Goal: Information Seeking & Learning: Check status

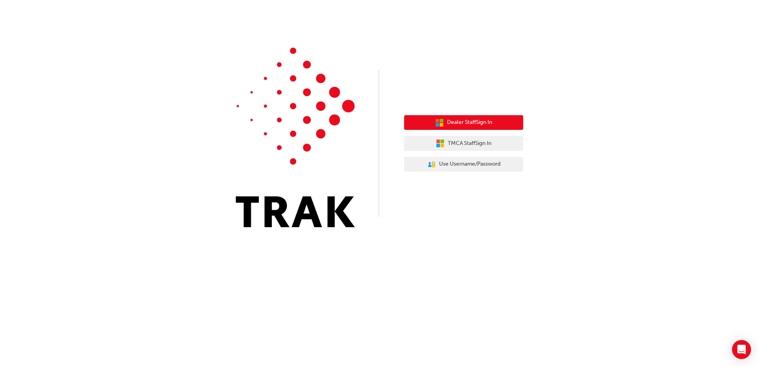
click at [492, 125] on span "Dealer Staff Sign In" at bounding box center [469, 122] width 45 height 9
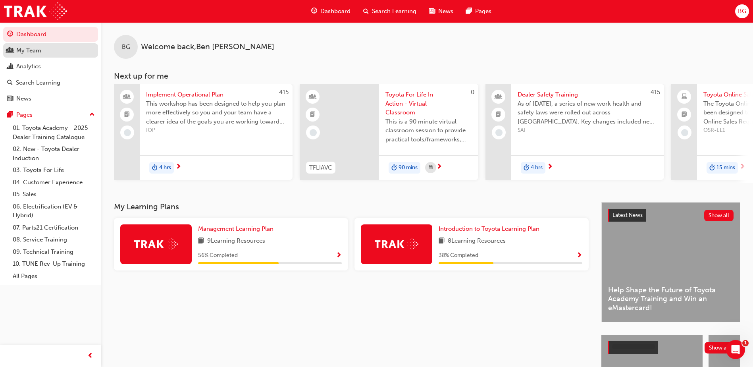
click at [42, 52] on div "My Team" at bounding box center [50, 51] width 87 height 10
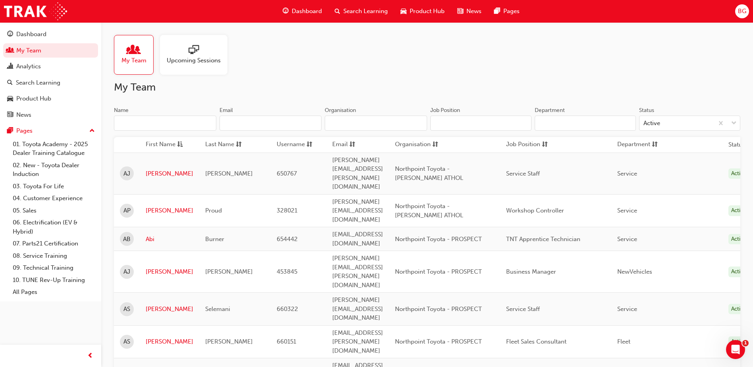
click at [189, 126] on input "Name" at bounding box center [165, 123] width 102 height 15
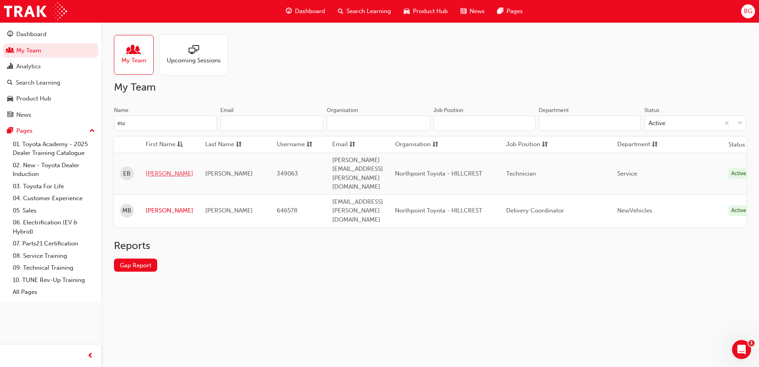
type input "eu"
click at [160, 169] on link "Eugene" at bounding box center [170, 173] width 48 height 9
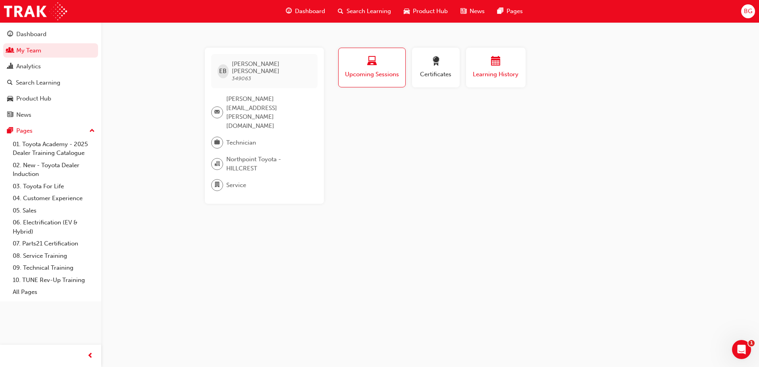
click at [494, 82] on button "Learning History" at bounding box center [496, 68] width 60 height 40
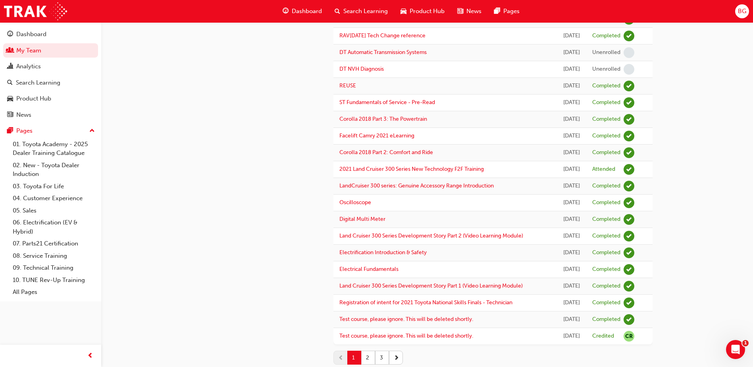
scroll to position [828, 0]
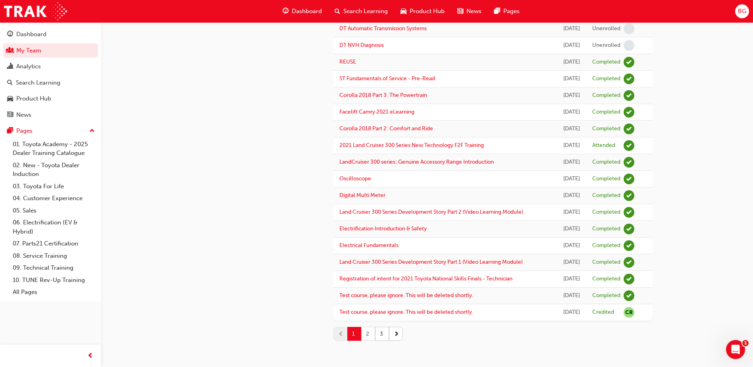
click at [373, 335] on button "2" at bounding box center [368, 334] width 14 height 14
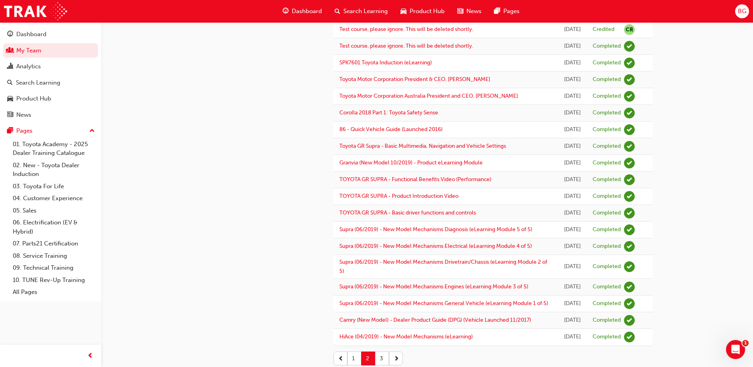
scroll to position [792, 0]
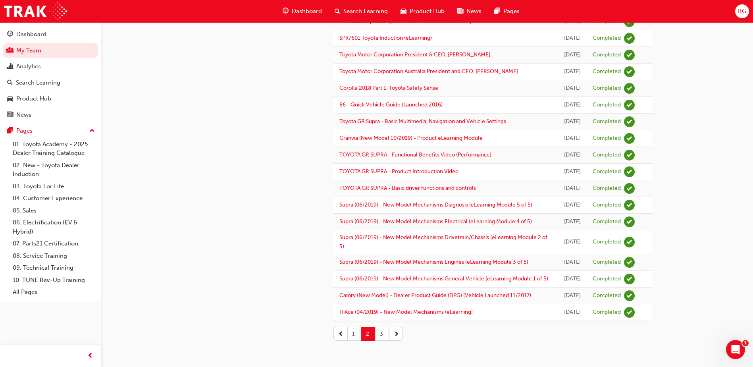
click at [357, 333] on button "1" at bounding box center [354, 334] width 14 height 14
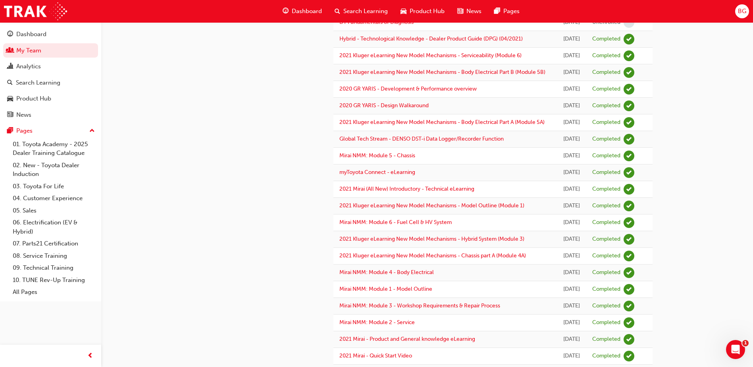
scroll to position [0, 0]
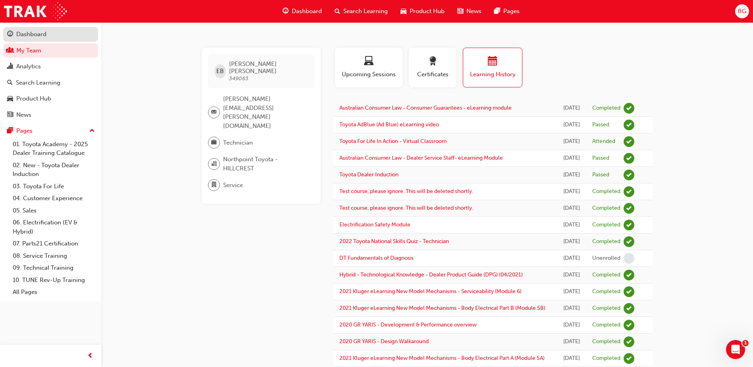
click at [41, 35] on div "Dashboard" at bounding box center [31, 34] width 30 height 9
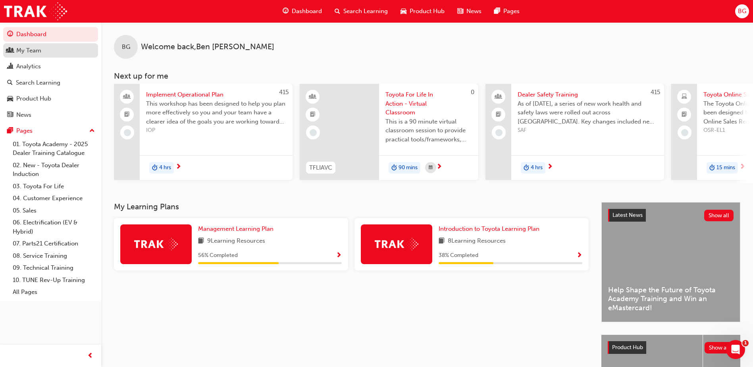
click at [39, 54] on div "My Team" at bounding box center [28, 50] width 25 height 9
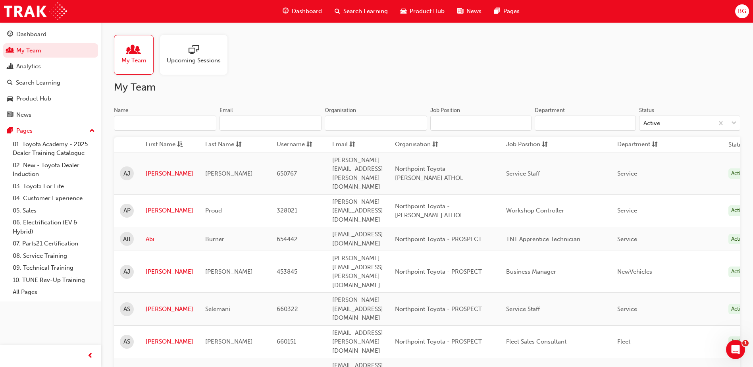
click at [197, 125] on input "Name" at bounding box center [165, 123] width 102 height 15
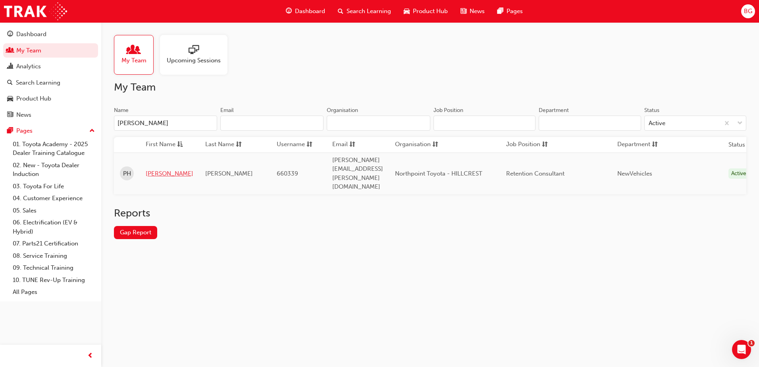
type input "paige"
click at [151, 169] on link "Paige" at bounding box center [170, 173] width 48 height 9
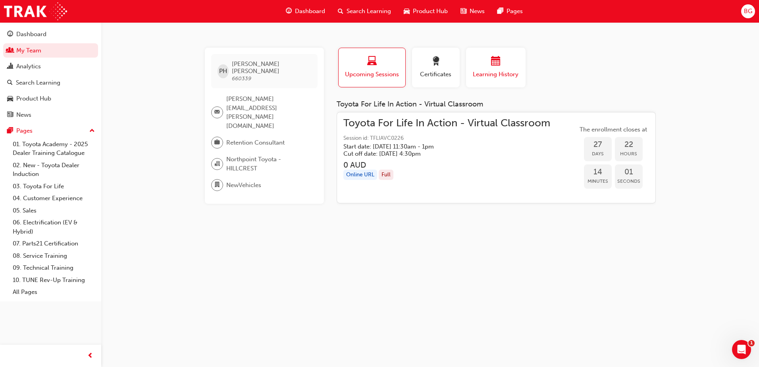
click at [485, 80] on button "Learning History" at bounding box center [496, 68] width 60 height 40
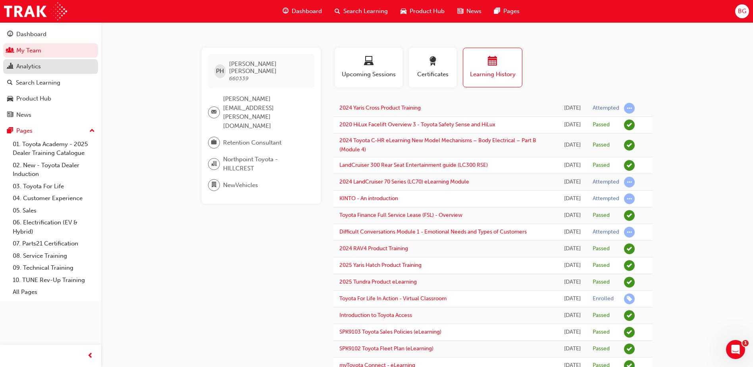
click at [29, 62] on div "Analytics" at bounding box center [28, 66] width 25 height 9
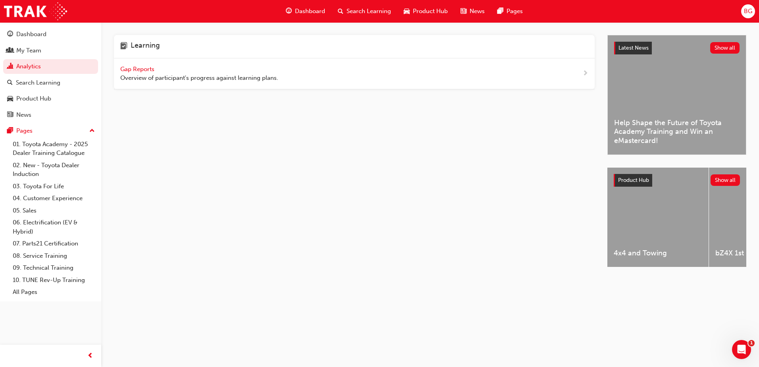
click at [147, 68] on span "Gap Reports" at bounding box center [138, 69] width 36 height 7
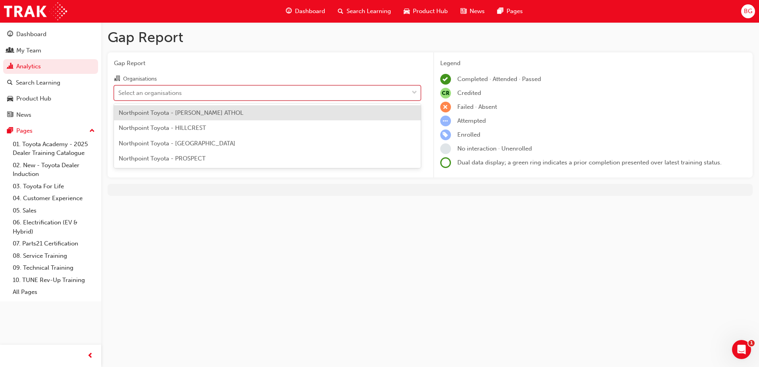
click at [411, 95] on div at bounding box center [415, 93] width 12 height 14
click at [119, 95] on input "Organisations option Northpoint Toyota - BLAIR ATHOL focused, 1 of 4. 4 results…" at bounding box center [118, 92] width 1 height 7
click at [394, 122] on div "Northpoint Toyota - HILLCREST" at bounding box center [267, 127] width 307 height 15
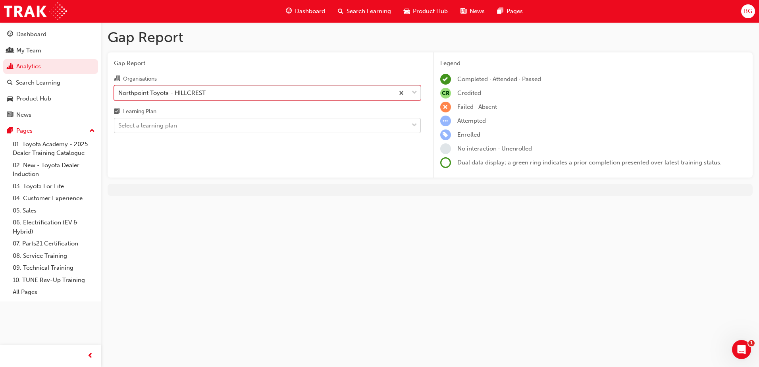
click at [413, 125] on span "down-icon" at bounding box center [415, 125] width 6 height 10
click at [119, 125] on input "Learning Plan Select a learning plan" at bounding box center [118, 125] width 1 height 7
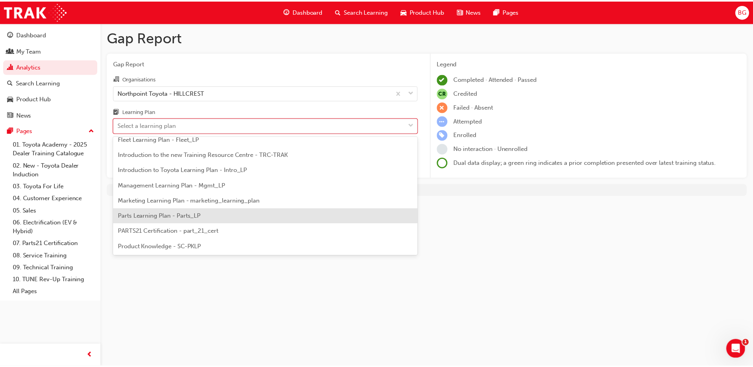
scroll to position [238, 0]
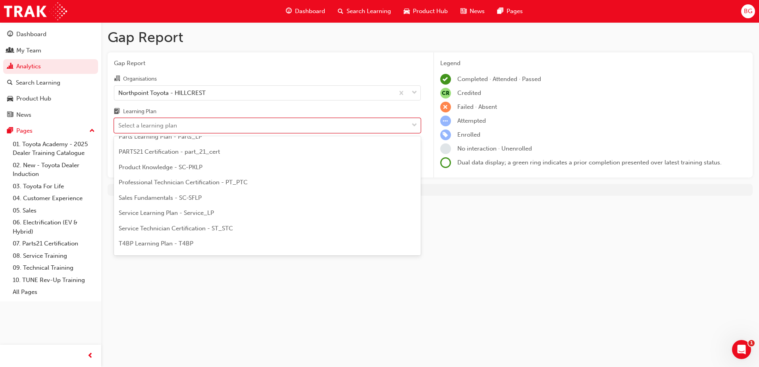
click at [352, 173] on div "Product Knowledge - SC-PKLP" at bounding box center [267, 167] width 307 height 15
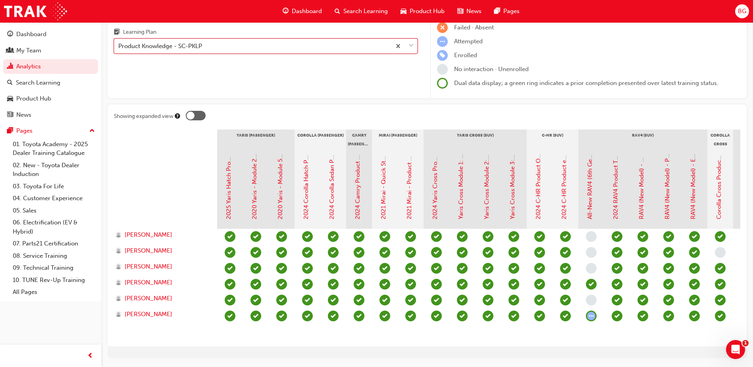
scroll to position [109, 0]
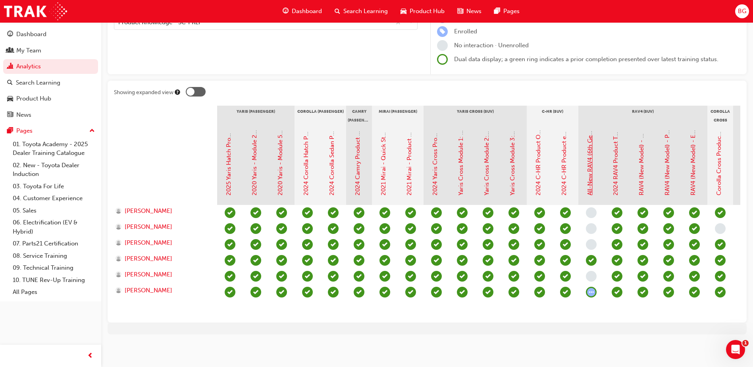
click at [589, 176] on link "All-New RAV4 (6th Gen): Product Overview eLearning" at bounding box center [590, 121] width 7 height 147
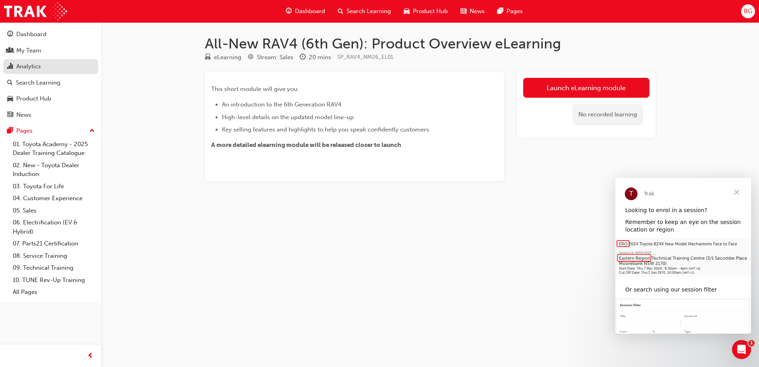
click at [37, 66] on div "Analytics" at bounding box center [28, 66] width 25 height 9
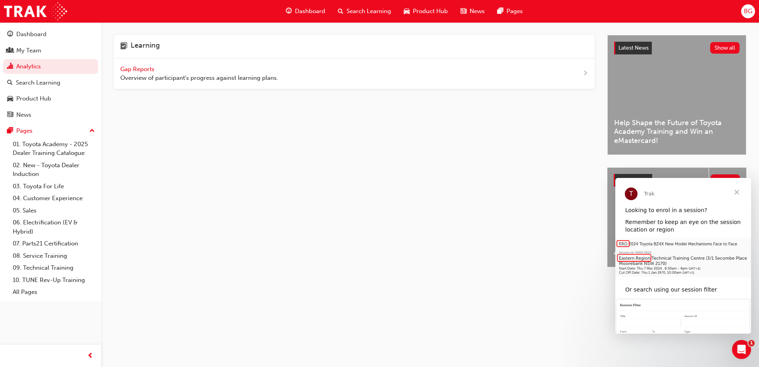
click at [125, 66] on span "Gap Reports" at bounding box center [138, 69] width 36 height 7
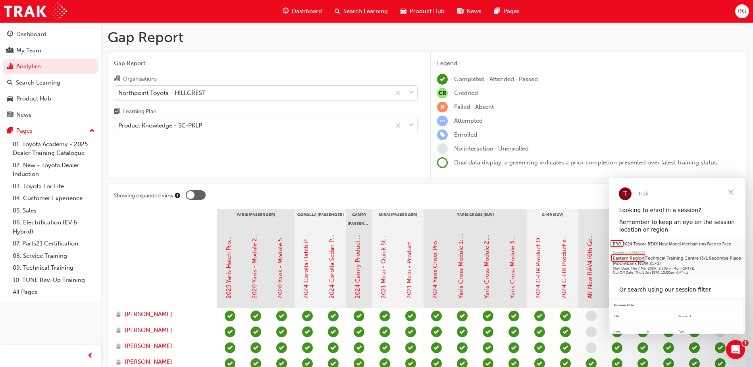
click at [411, 94] on span "down-icon" at bounding box center [412, 93] width 6 height 10
click at [119, 94] on input "Organisations Northpoint Toyota - HILLCREST" at bounding box center [118, 92] width 1 height 7
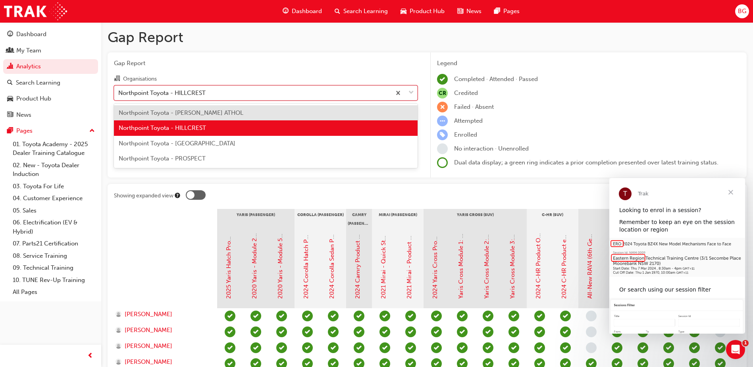
click at [366, 154] on div "Northpoint Toyota - PROSPECT" at bounding box center [266, 158] width 304 height 15
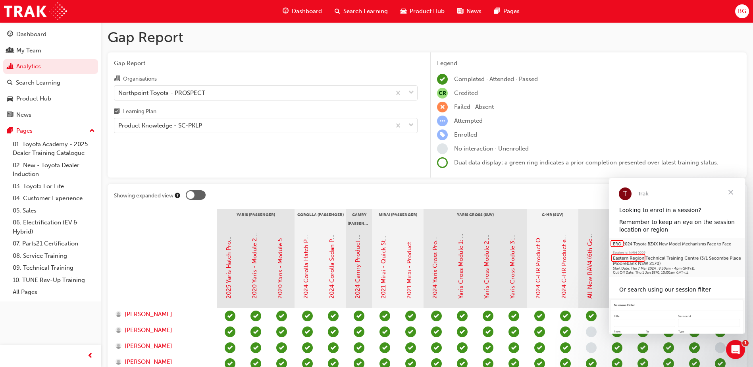
click at [733, 190] on span "Close" at bounding box center [731, 192] width 29 height 29
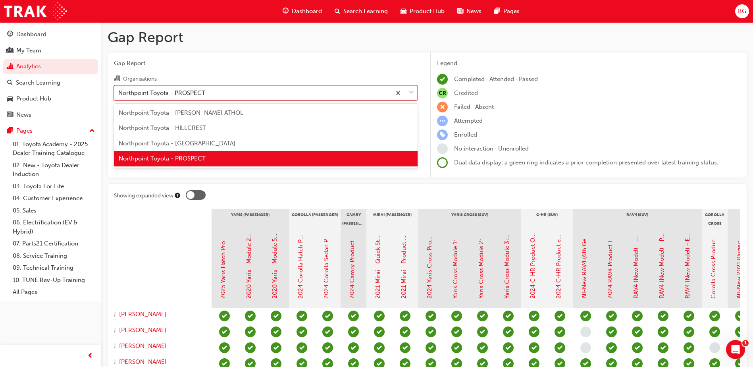
click at [413, 94] on span "down-icon" at bounding box center [412, 93] width 6 height 10
click at [119, 94] on input "Organisations option Northpoint Toyota - PROSPECT, selected. option Northpoint …" at bounding box center [118, 92] width 1 height 7
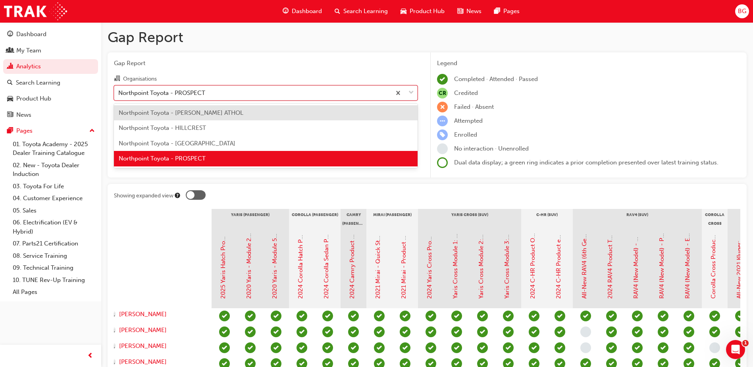
click at [390, 125] on div "Northpoint Toyota - HILLCREST" at bounding box center [266, 127] width 304 height 15
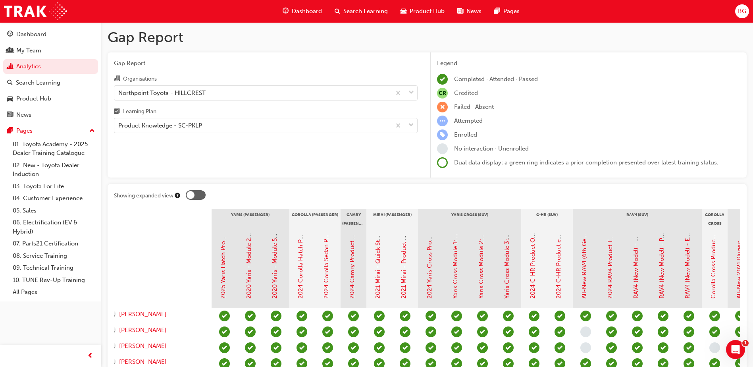
click at [362, 159] on div "Gap Report Organisations Northpoint Toyota - HILLCREST Learning Plan Product Kn…" at bounding box center [266, 114] width 317 height 125
click at [316, 130] on div "Product Knowledge - SC-PKLP" at bounding box center [252, 126] width 277 height 14
click at [119, 129] on input "Learning Plan Product Knowledge - SC-PKLP" at bounding box center [118, 125] width 1 height 7
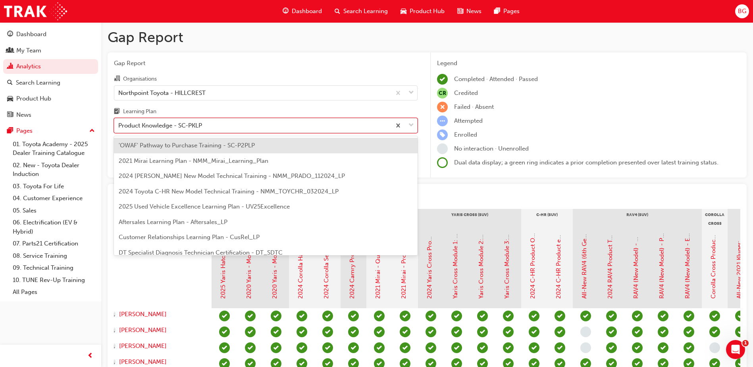
scroll to position [163, 0]
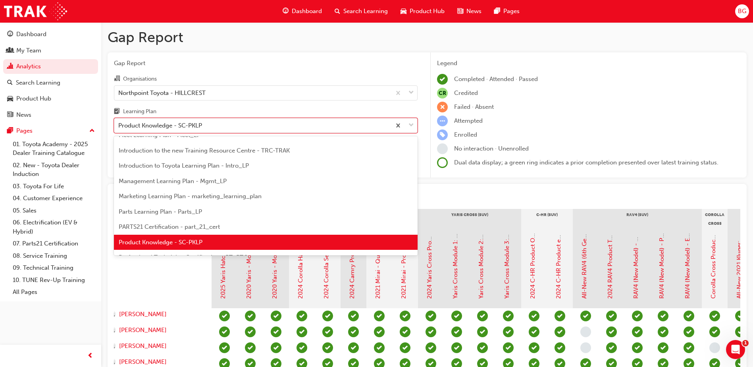
click at [145, 243] on span "Product Knowledge - SC-PKLP" at bounding box center [161, 242] width 84 height 7
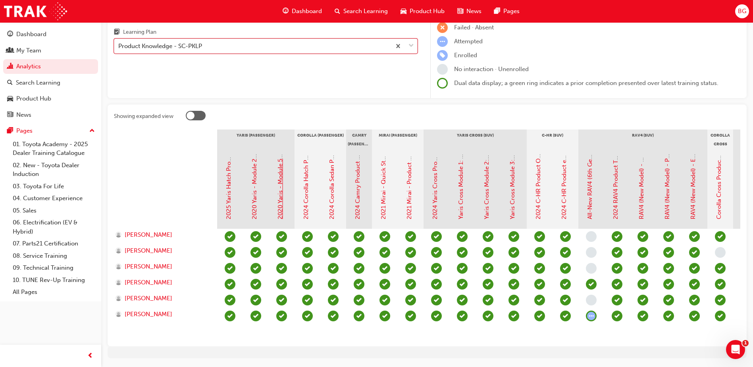
scroll to position [109, 0]
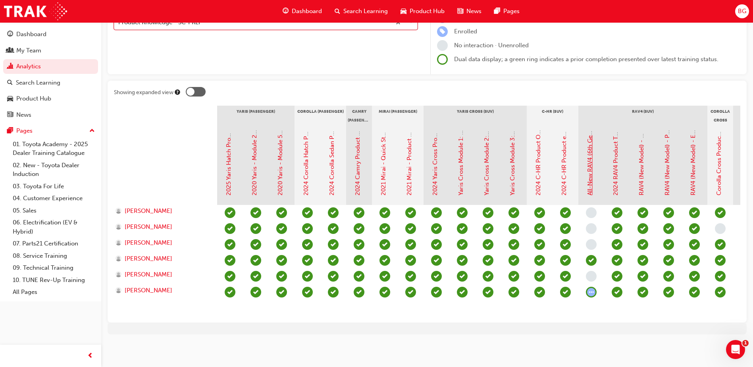
click at [591, 181] on link "All-New RAV4 (6th Gen): Product Overview eLearning" at bounding box center [590, 121] width 7 height 147
